Goal: Check status: Check status

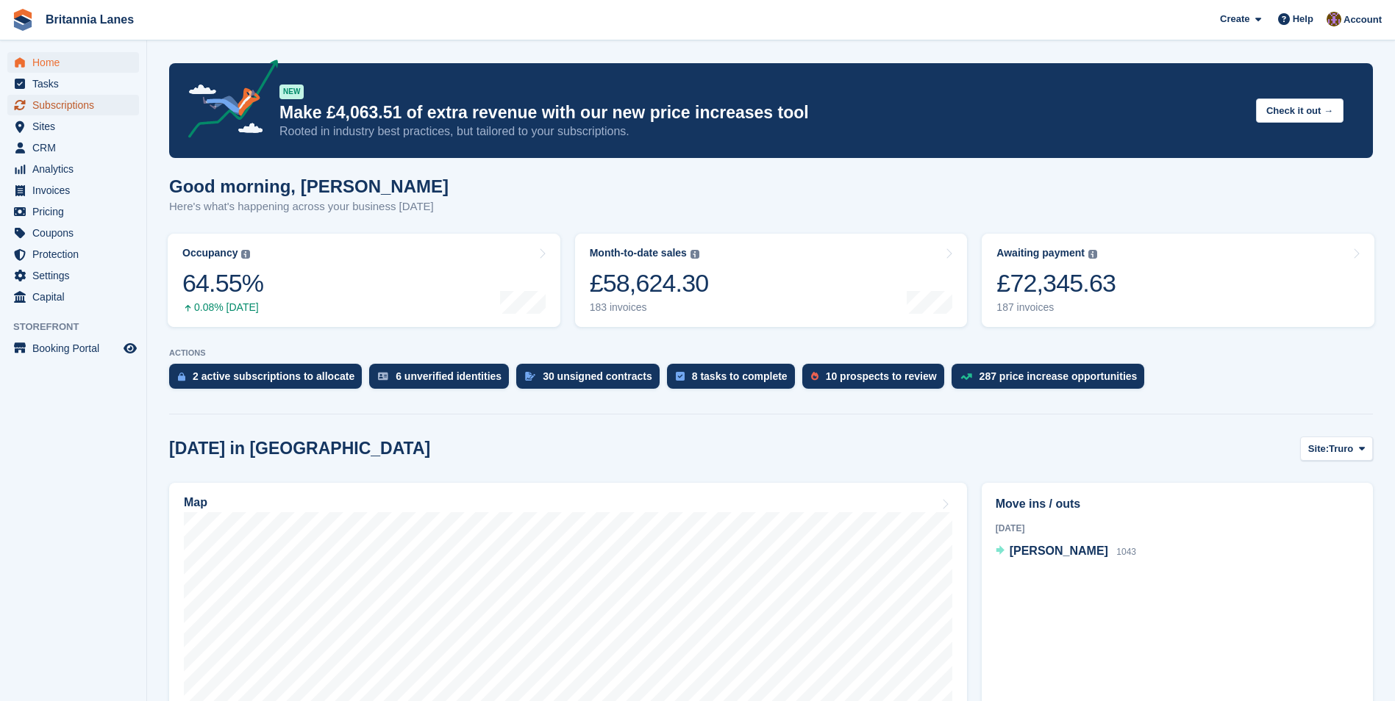
drag, startPoint x: 0, startPoint y: 0, endPoint x: 80, endPoint y: 109, distance: 135.1
click at [80, 109] on span "Subscriptions" at bounding box center [76, 105] width 88 height 21
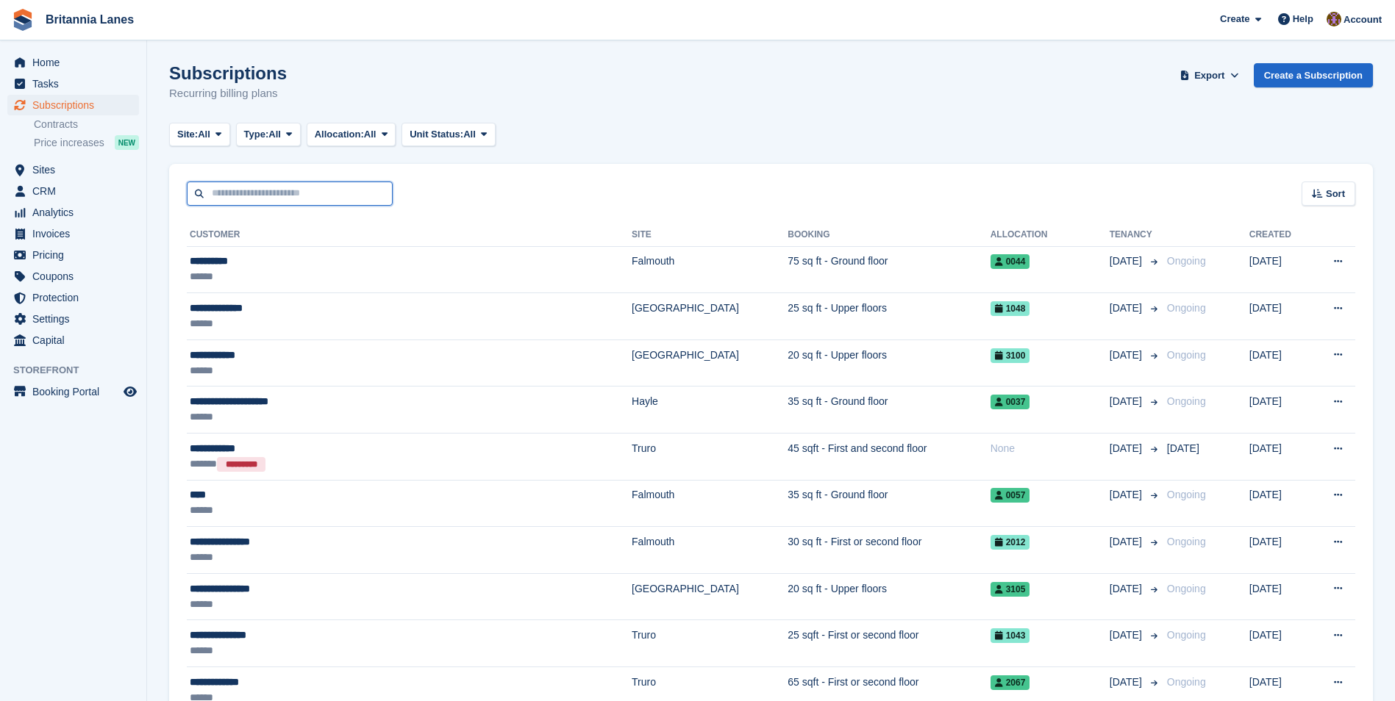
click at [293, 183] on input "text" at bounding box center [290, 194] width 206 height 24
type input "*****"
click at [1324, 251] on button at bounding box center [1337, 262] width 27 height 22
click at [293, 183] on input "*****" at bounding box center [290, 194] width 206 height 24
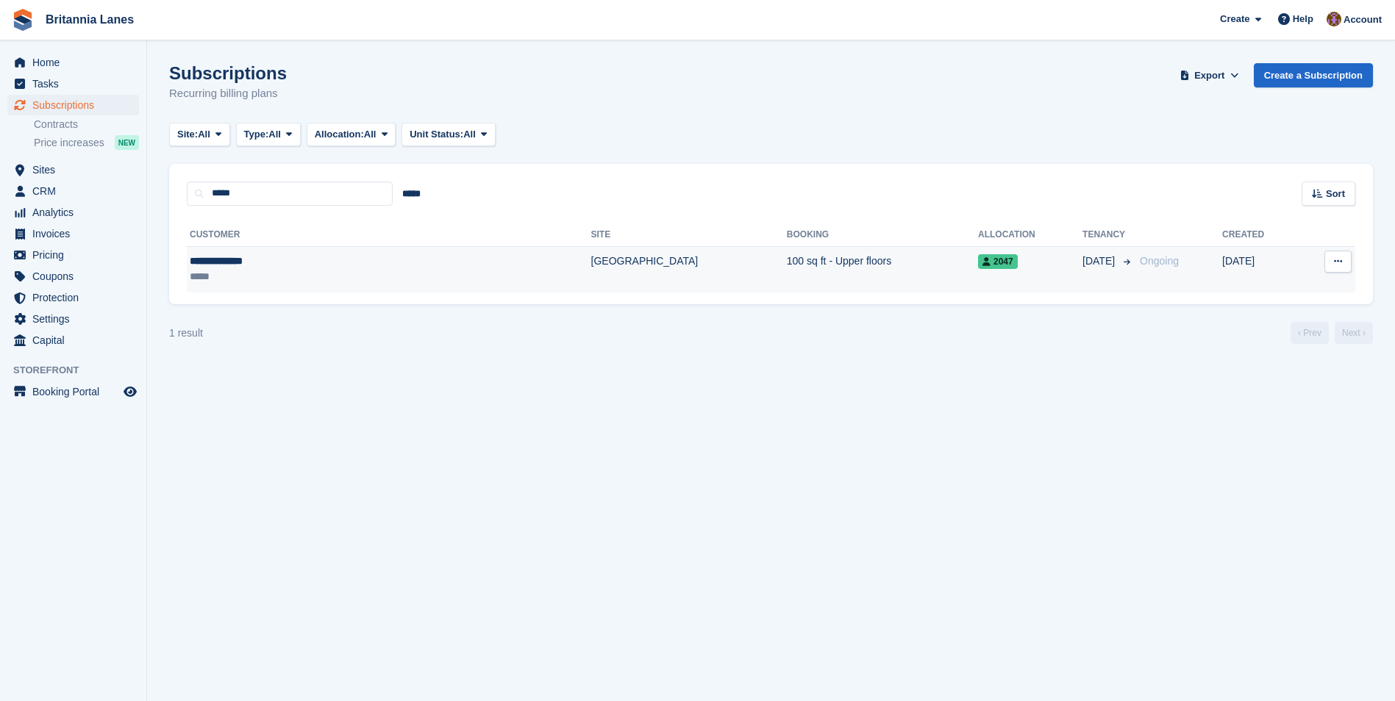
click at [787, 268] on td "100 sq ft - Upper floors" at bounding box center [882, 269] width 191 height 46
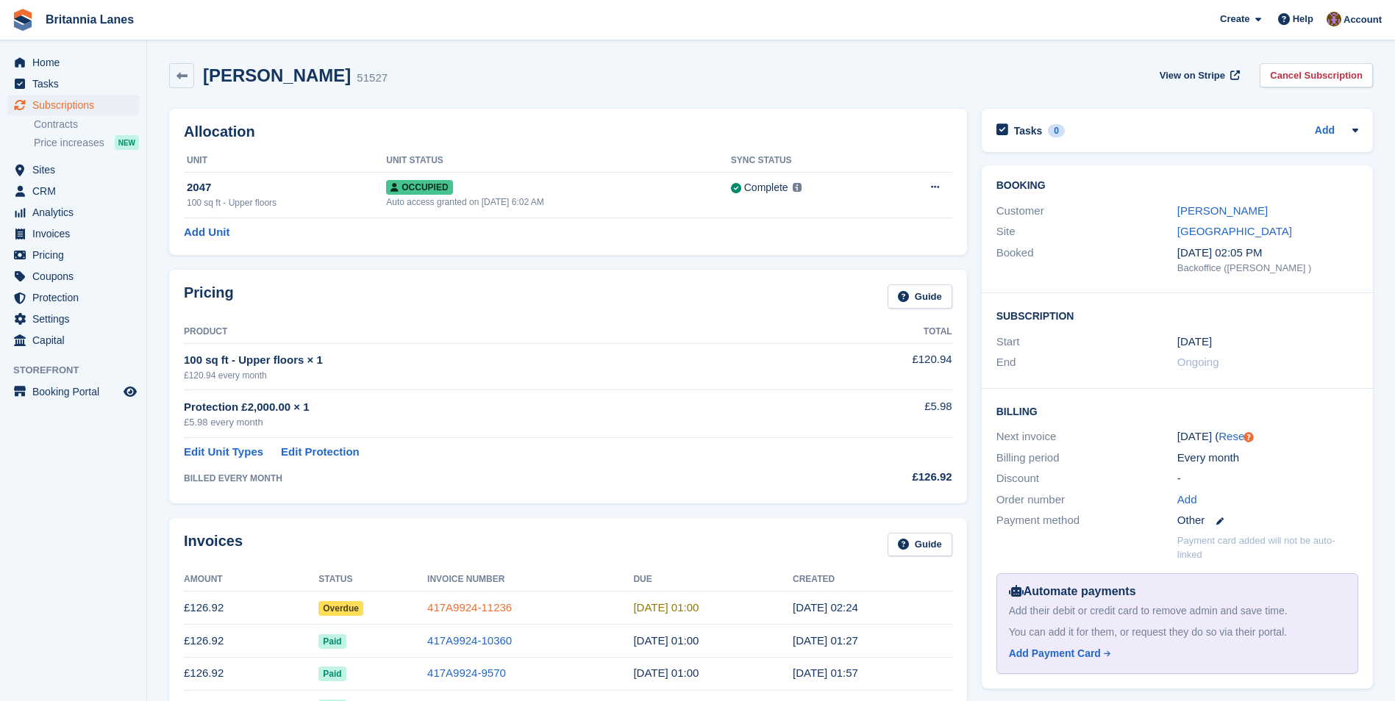
click at [507, 609] on link "417A9924-11236" at bounding box center [469, 607] width 85 height 12
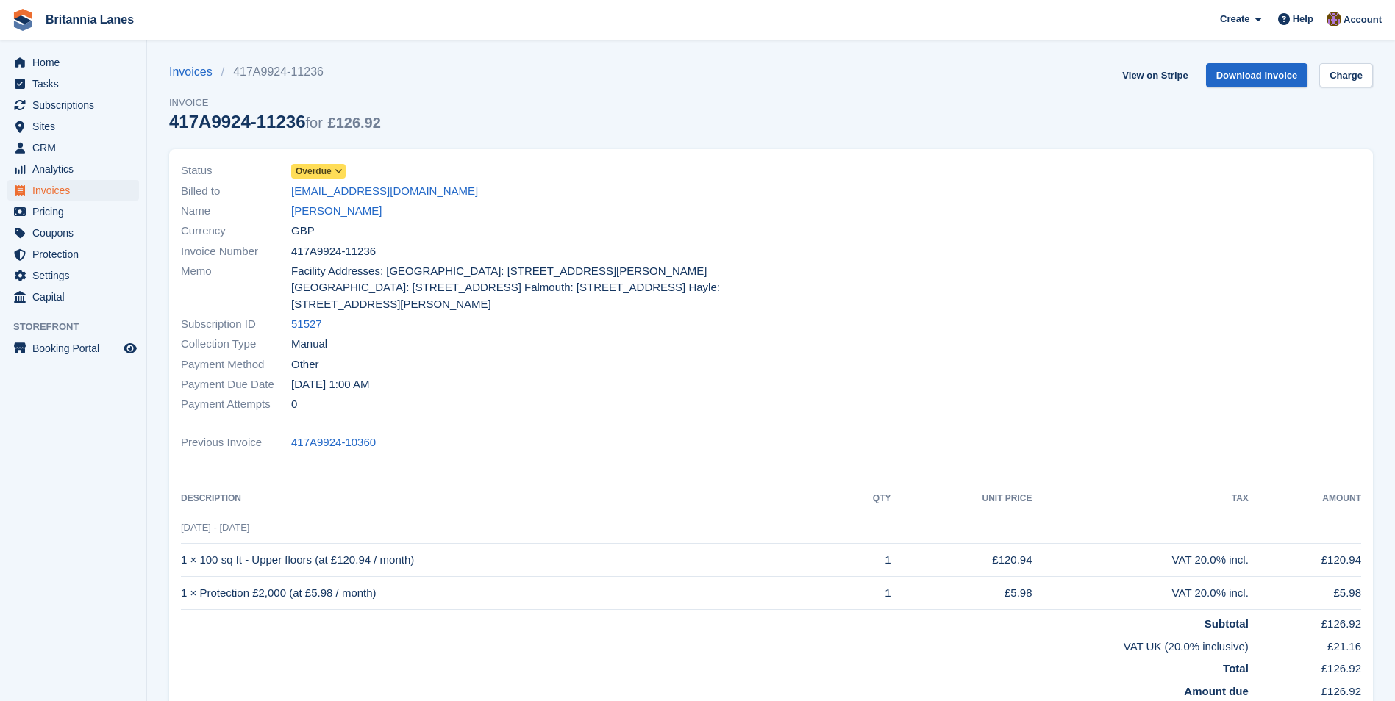
click at [338, 168] on icon at bounding box center [339, 171] width 8 height 9
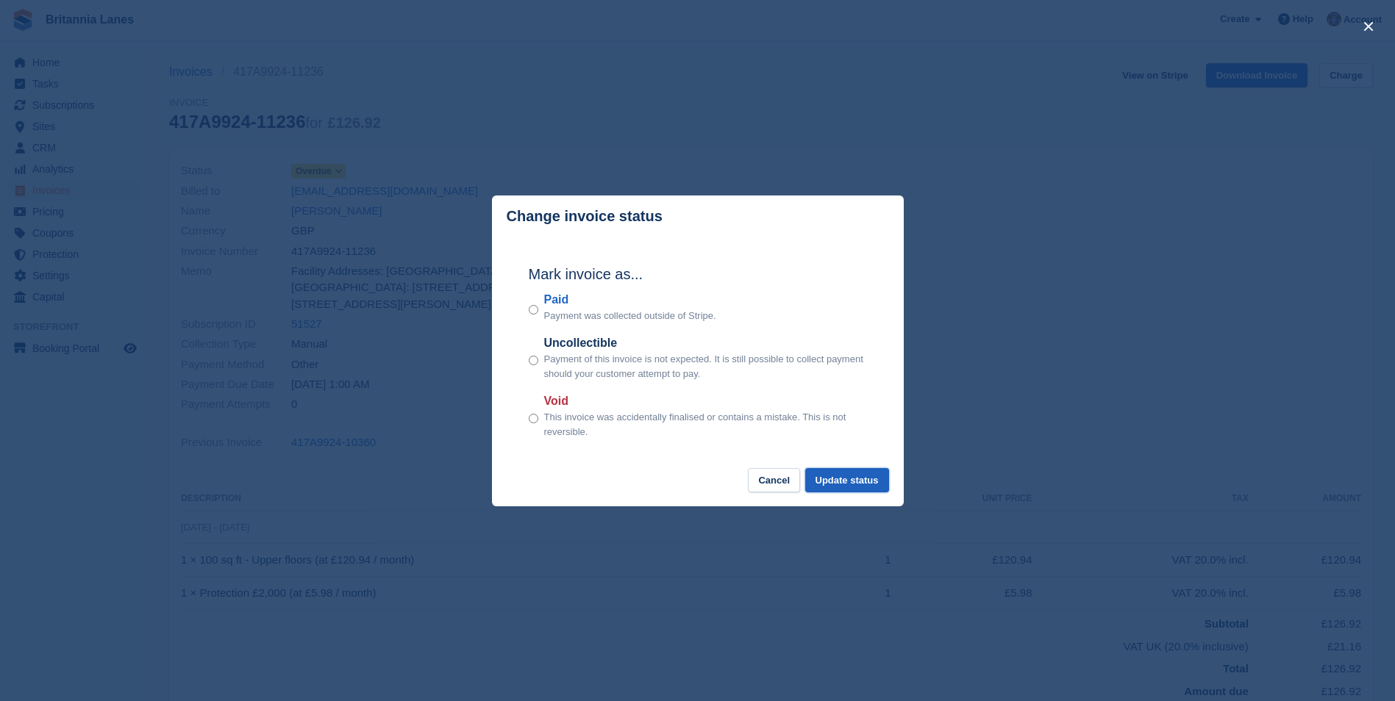
click at [866, 479] on button "Update status" at bounding box center [847, 480] width 84 height 24
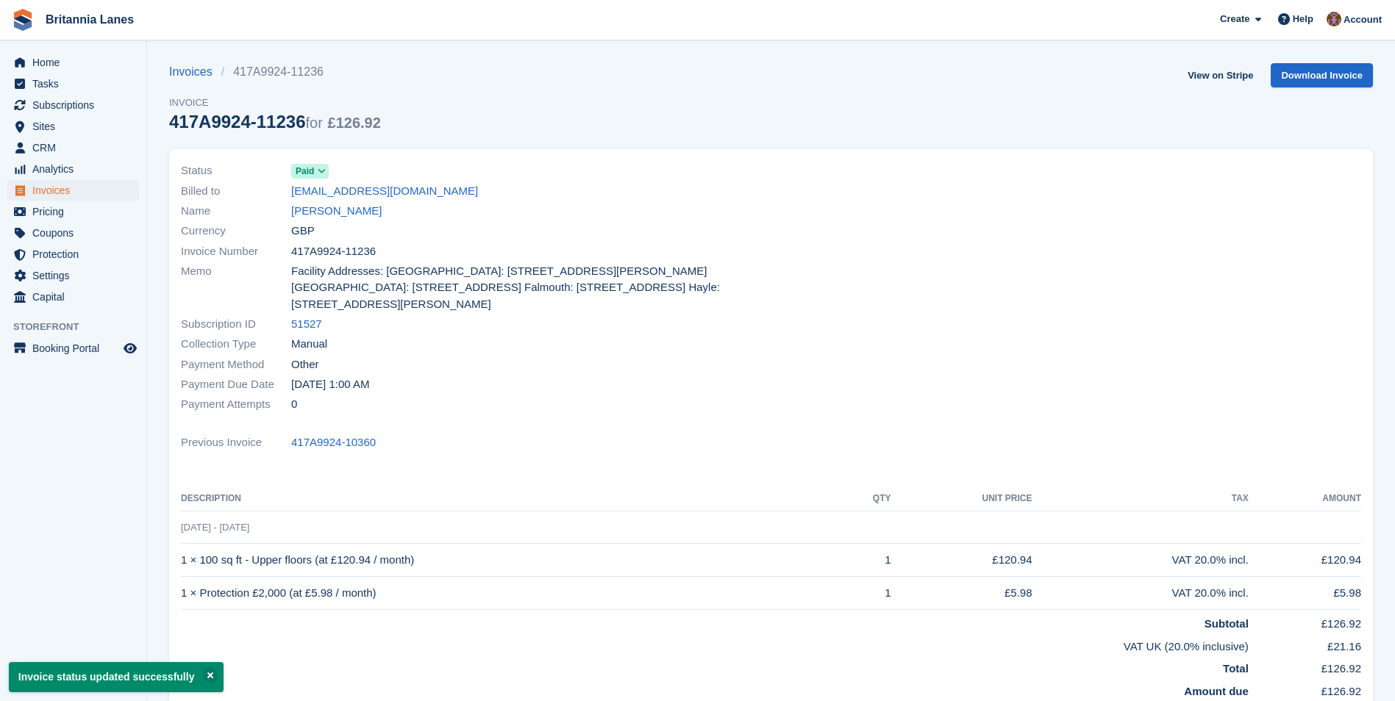
drag, startPoint x: 374, startPoint y: 251, endPoint x: 291, endPoint y: 254, distance: 83.1
click at [291, 254] on div "Invoice Number 417A9924-11236" at bounding box center [472, 251] width 582 height 20
drag, startPoint x: 291, startPoint y: 254, endPoint x: 312, endPoint y: 257, distance: 20.8
copy span "417A9924-11236"
